Goal: Transaction & Acquisition: Purchase product/service

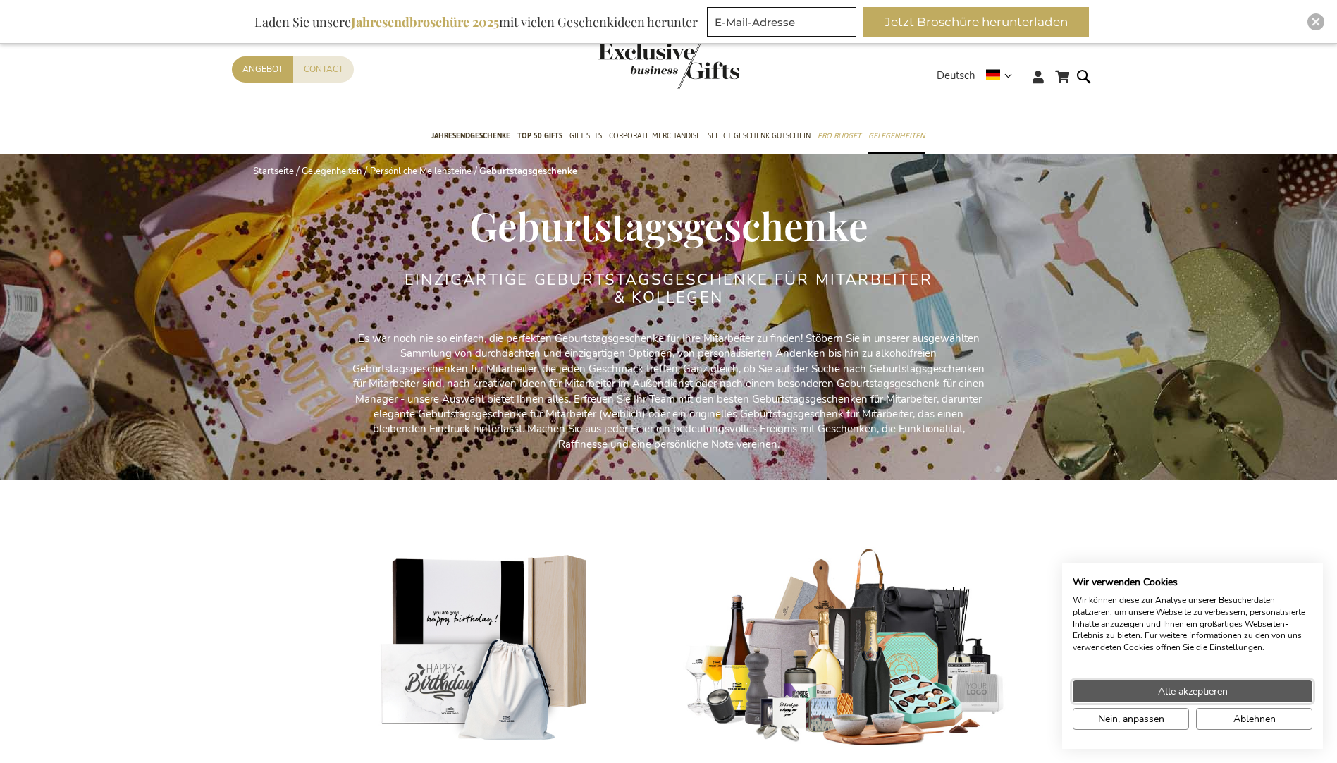
click at [1226, 689] on span "Alle akzeptieren" at bounding box center [1193, 691] width 70 height 15
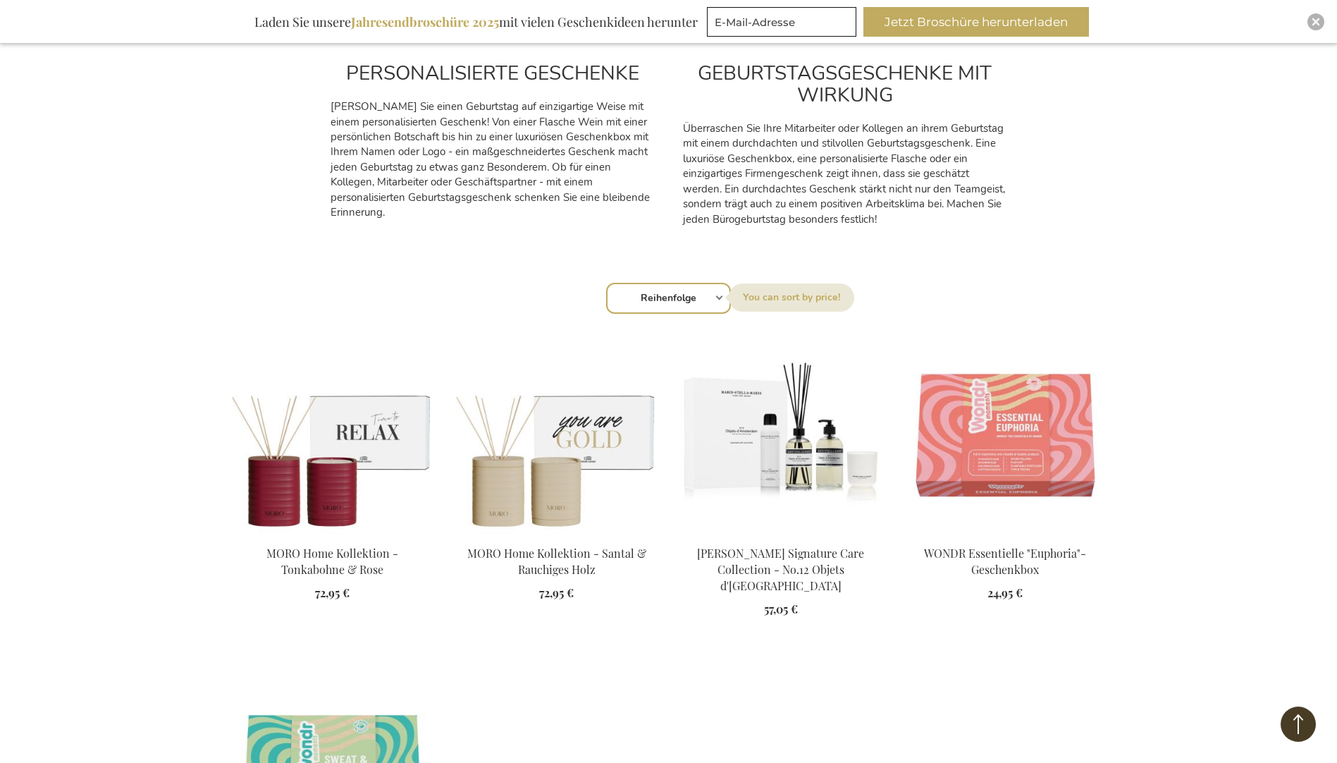
scroll to position [775, 0]
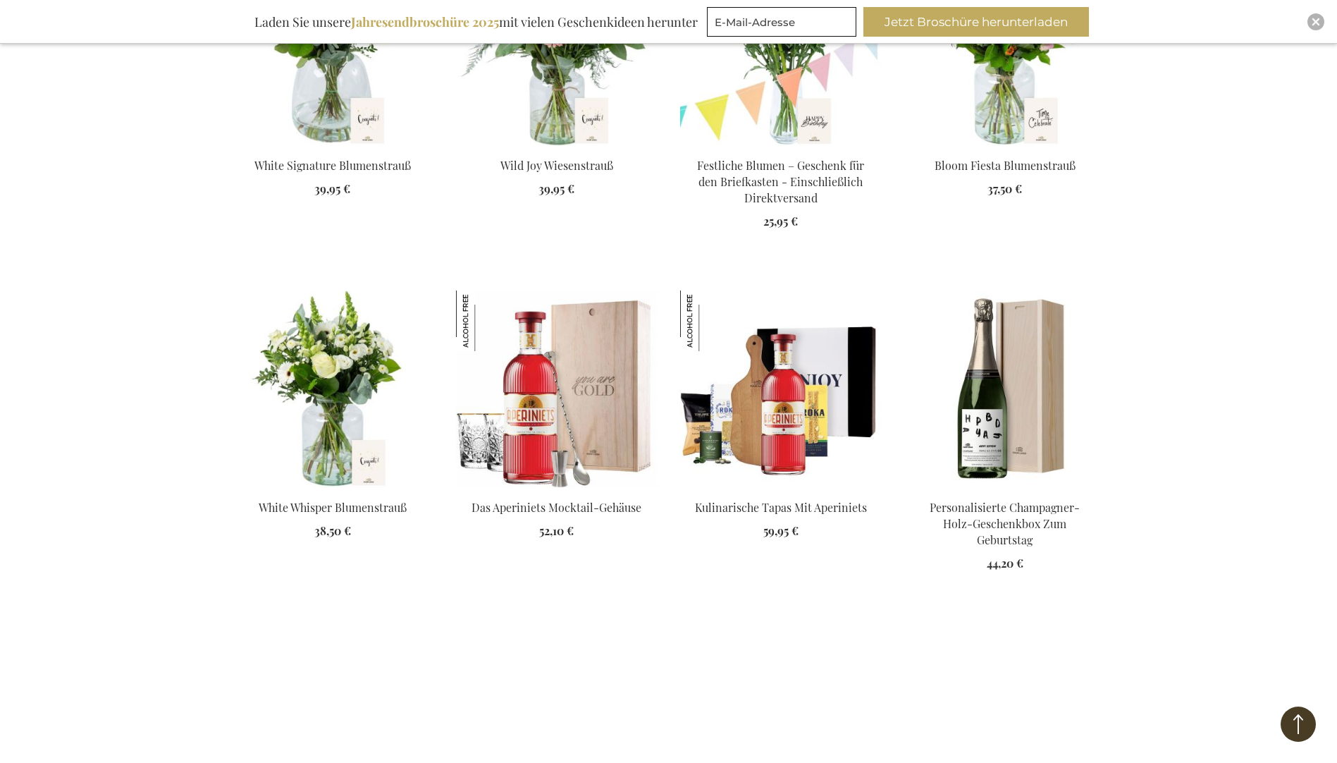
scroll to position [2890, 0]
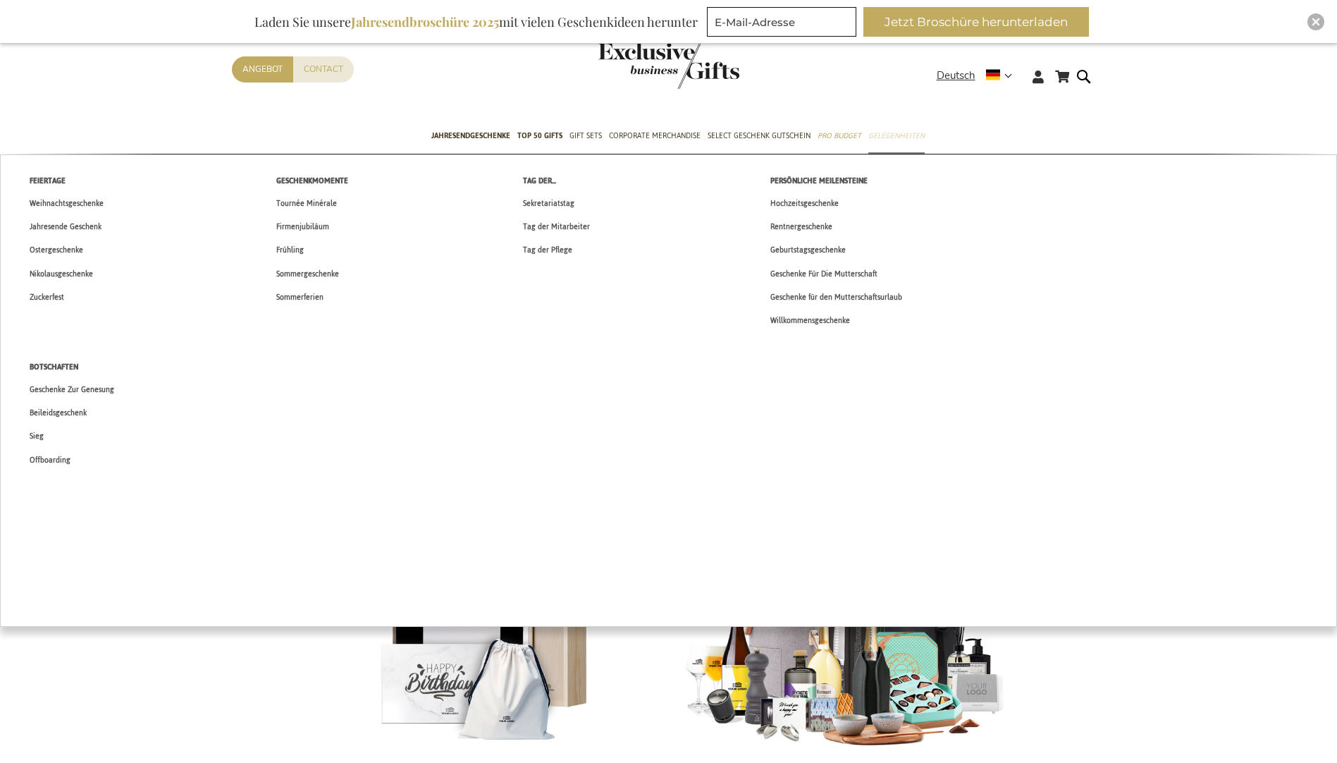
click at [877, 139] on span "Gelegenheiten" at bounding box center [896, 135] width 56 height 15
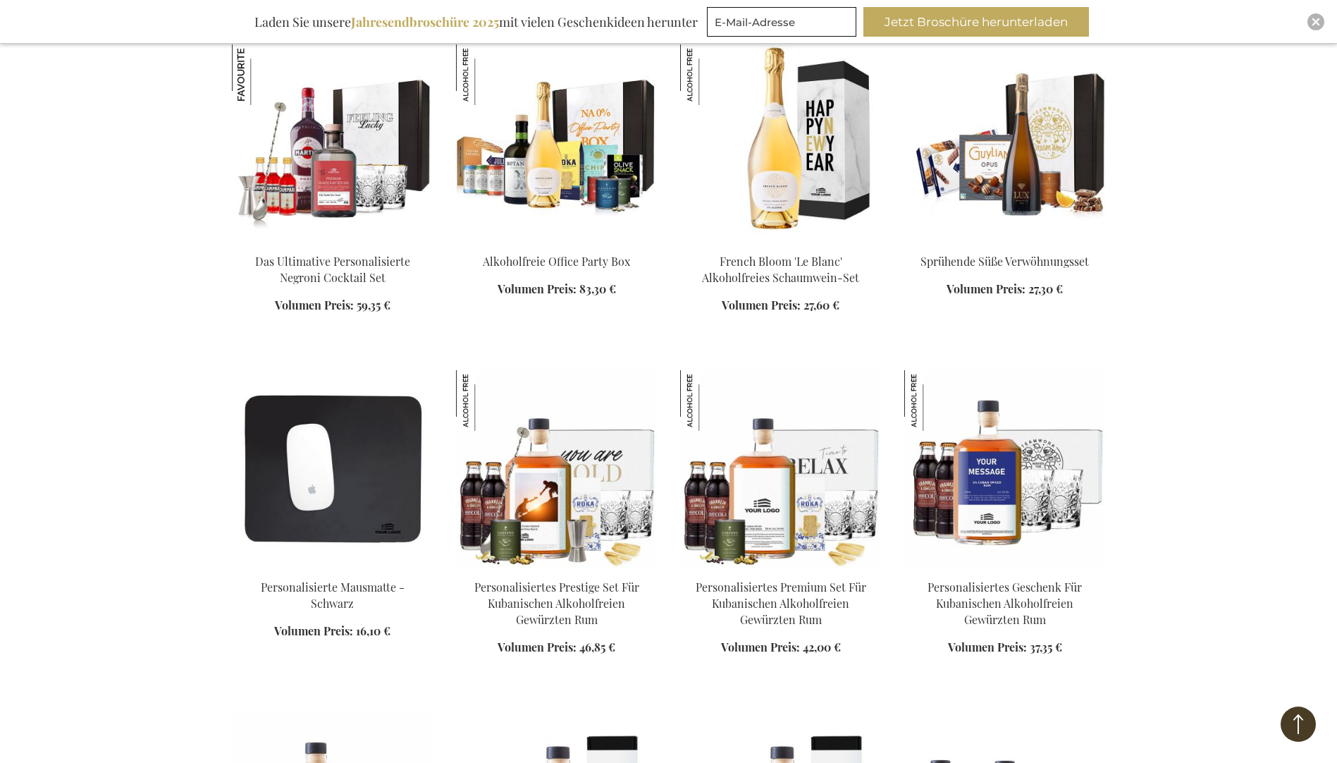
scroll to position [2044, 0]
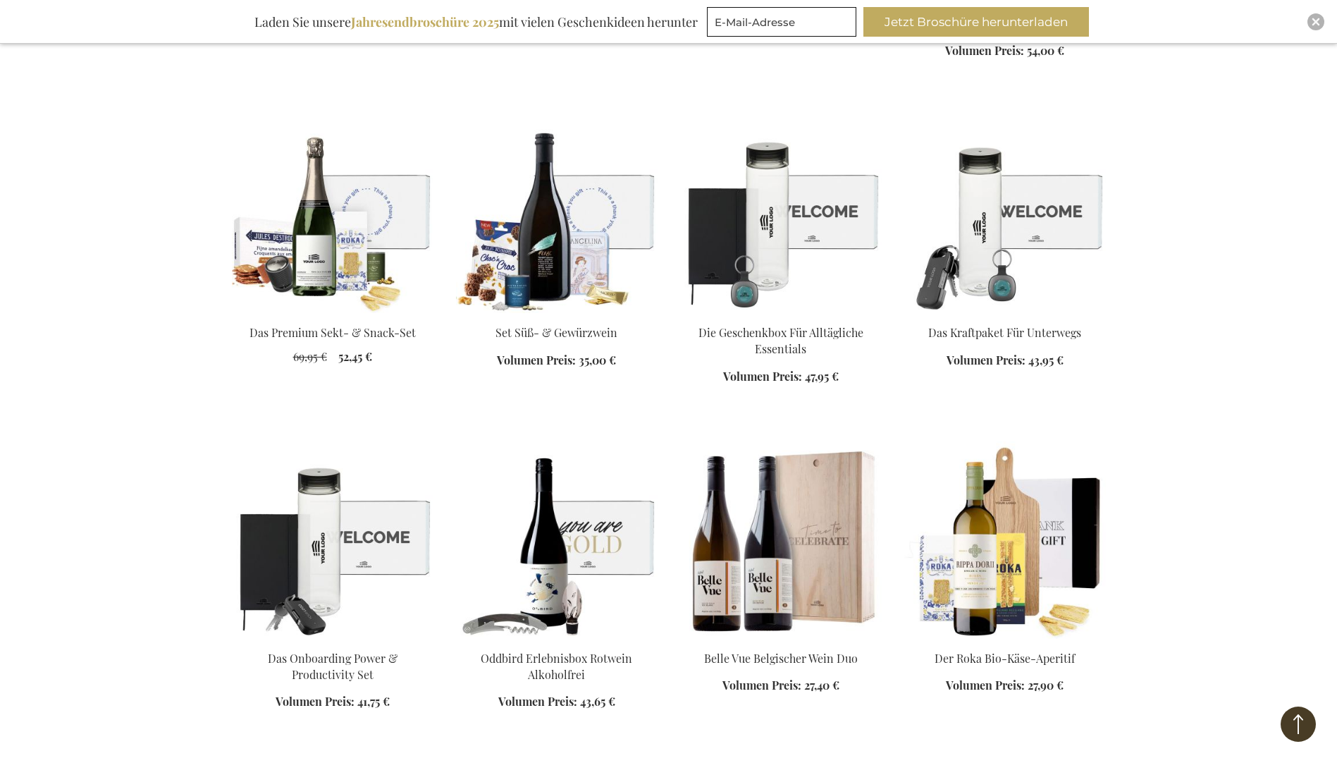
scroll to position [4370, 0]
